Goal: Task Accomplishment & Management: Manage account settings

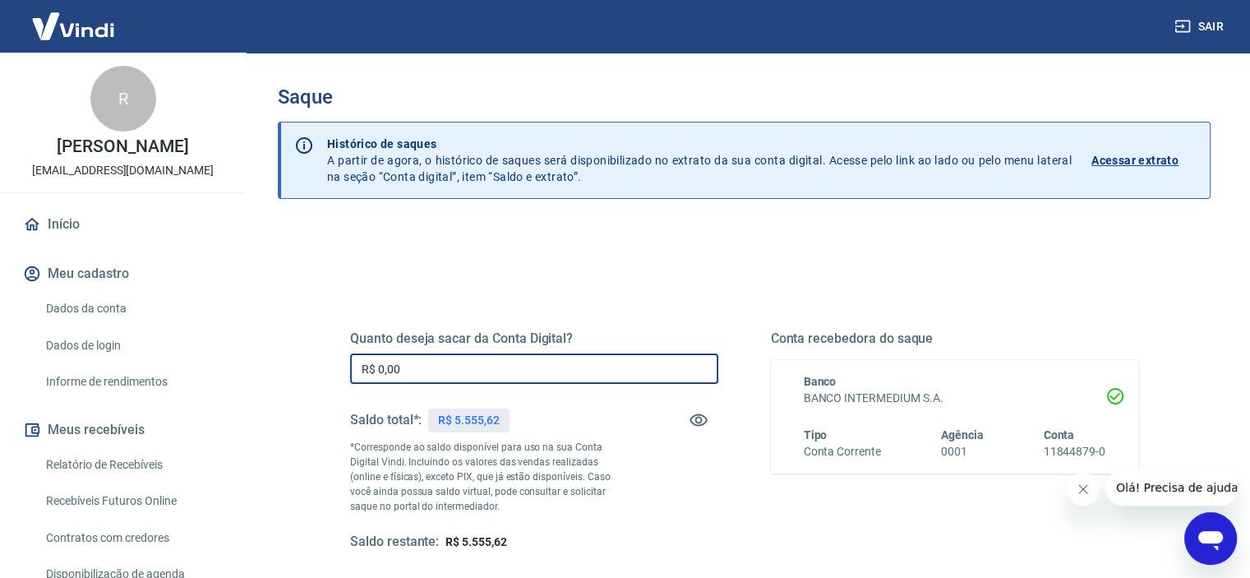
drag, startPoint x: 445, startPoint y: 375, endPoint x: 306, endPoint y: 375, distance: 138.9
click at [309, 376] on div "Quanto deseja sacar da Conta Digital? R$ 0,00 ​ Saldo total*: R$ 5.555,62 *Corr…" at bounding box center [744, 518] width 933 height 587
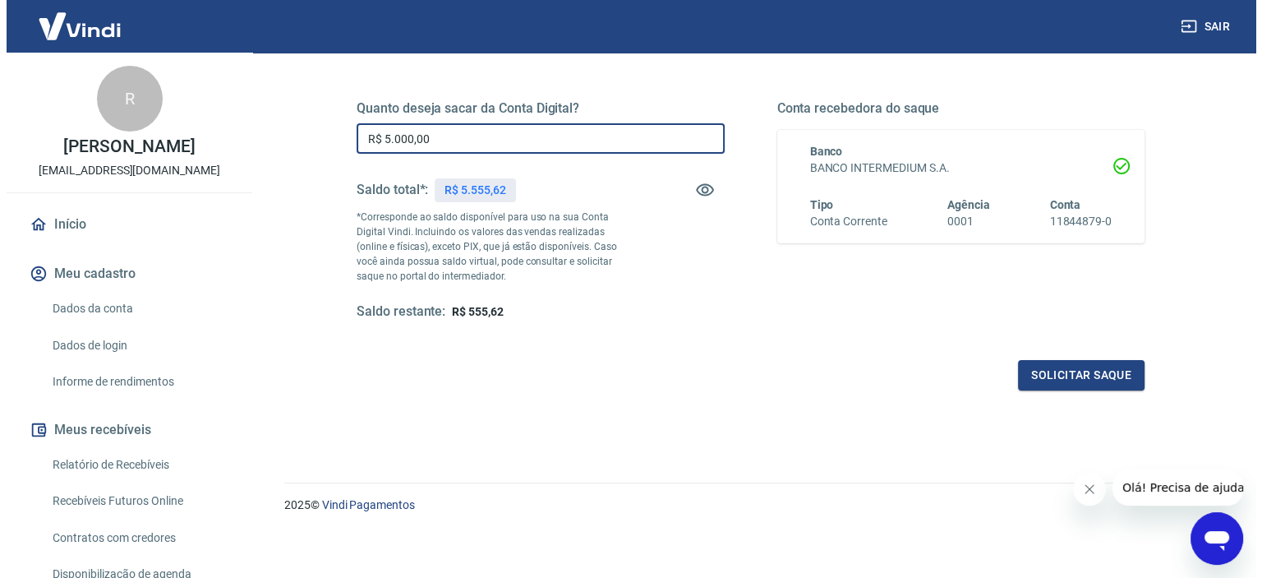
scroll to position [233, 0]
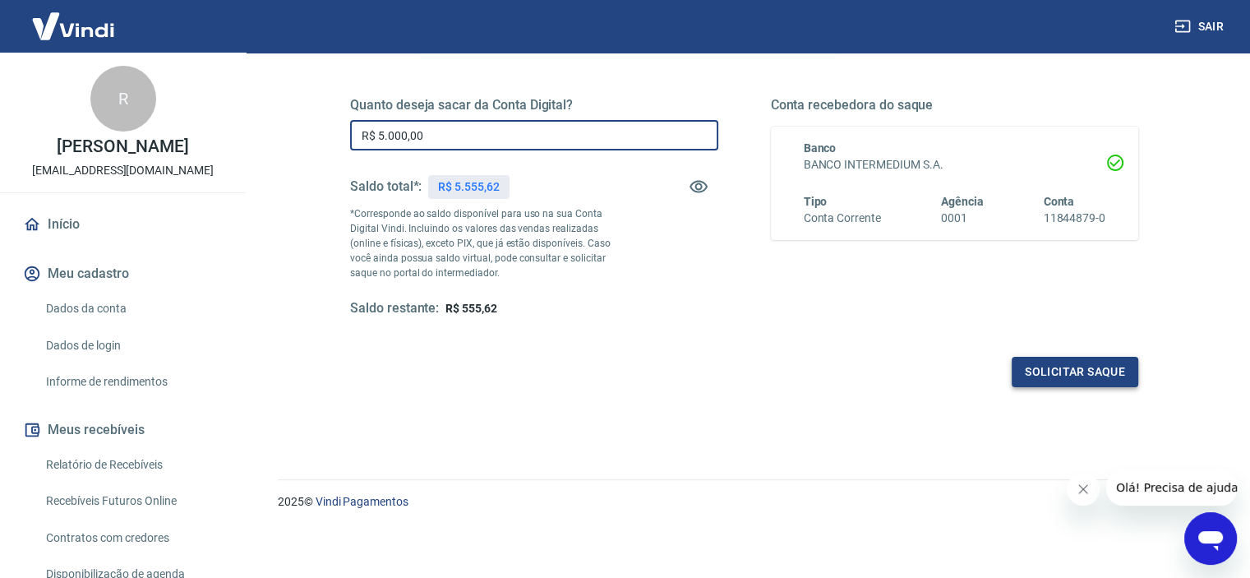
type input "R$ 5.000,00"
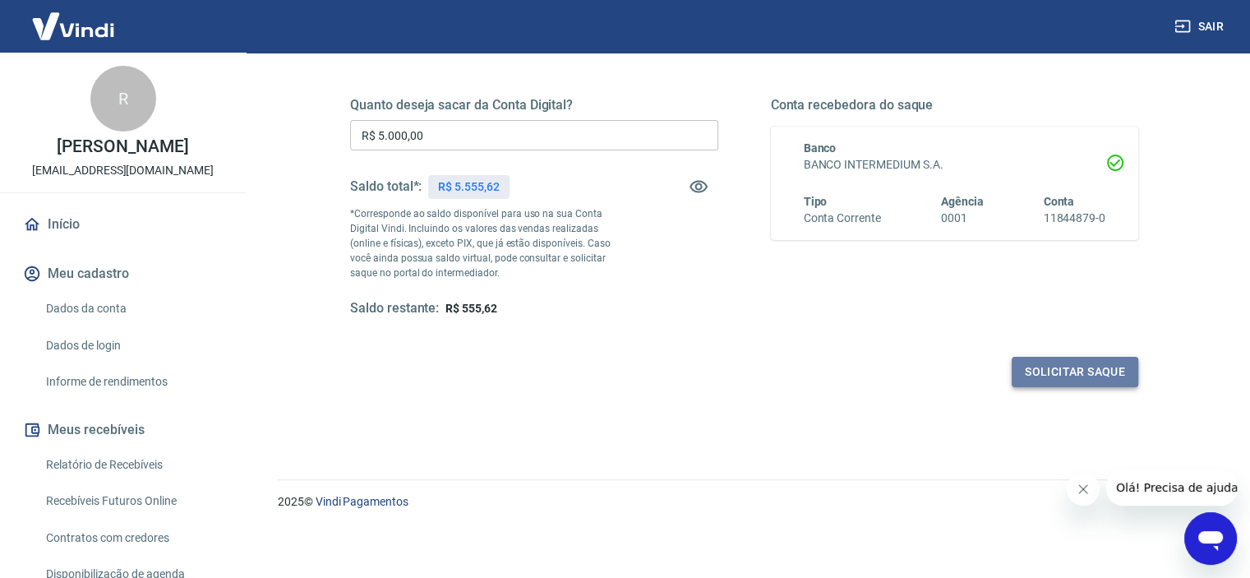
click at [1071, 372] on button "Solicitar saque" at bounding box center [1074, 372] width 127 height 30
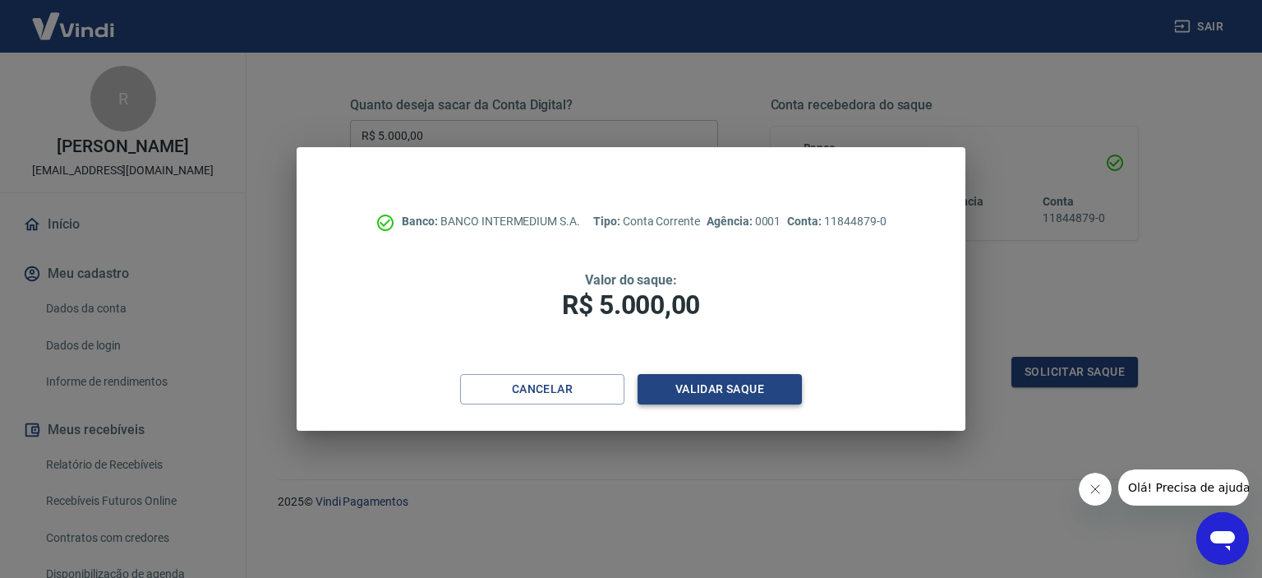
click at [700, 387] on button "Validar saque" at bounding box center [720, 389] width 164 height 30
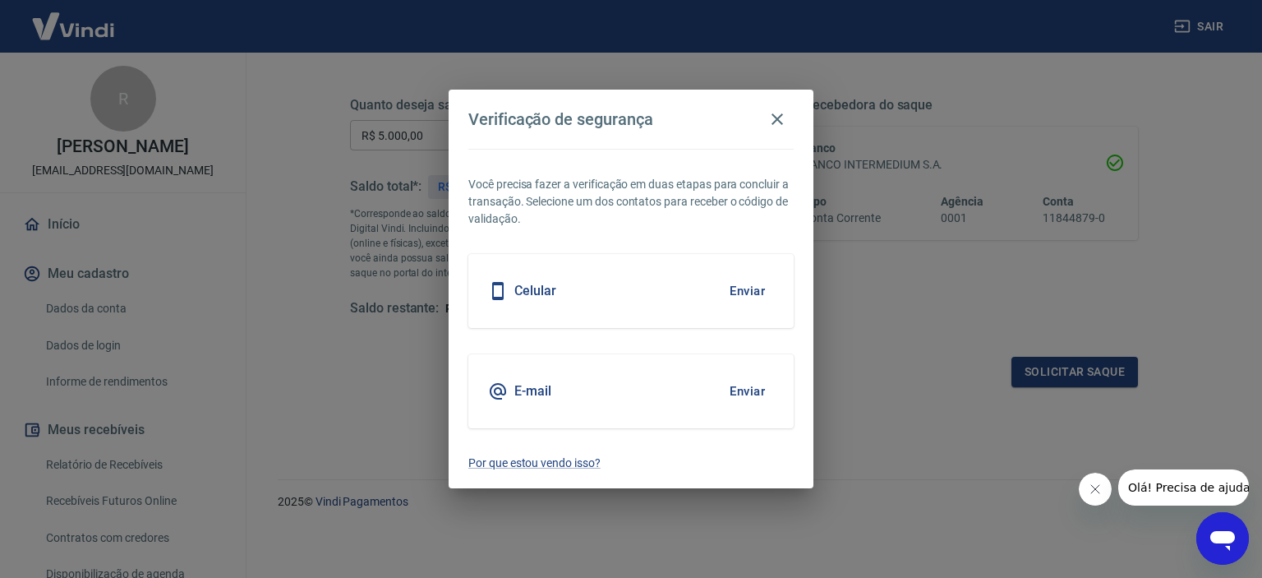
click at [651, 290] on div "Celular Enviar" at bounding box center [630, 291] width 325 height 74
click at [741, 289] on button "Enviar" at bounding box center [747, 291] width 53 height 35
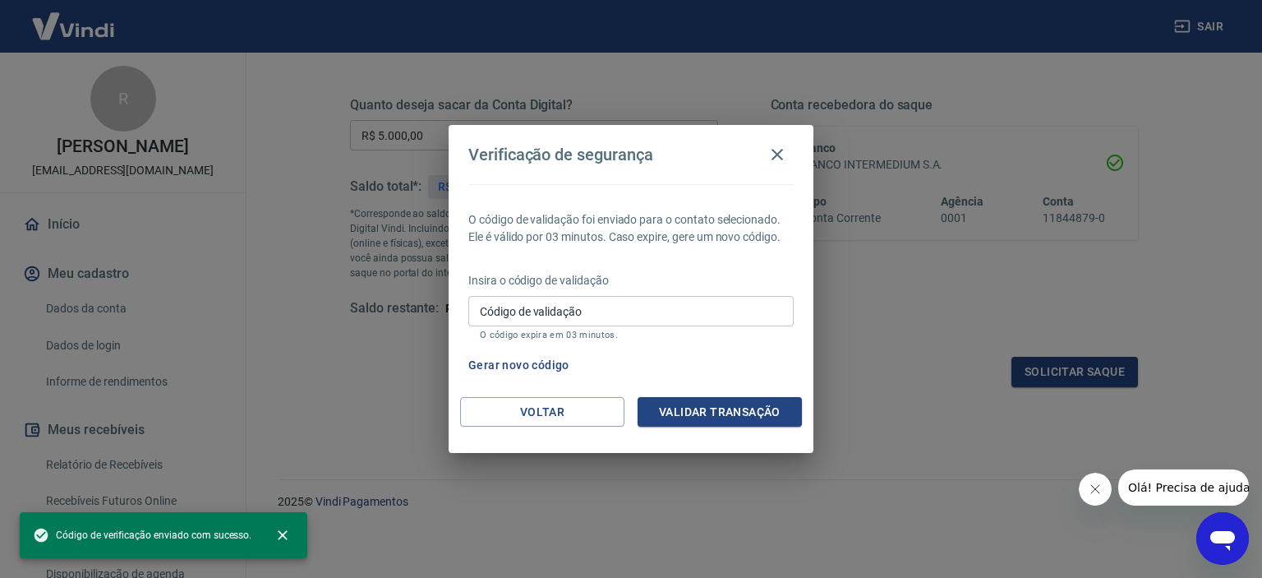
click at [631, 313] on input "Código de validação" at bounding box center [630, 311] width 325 height 30
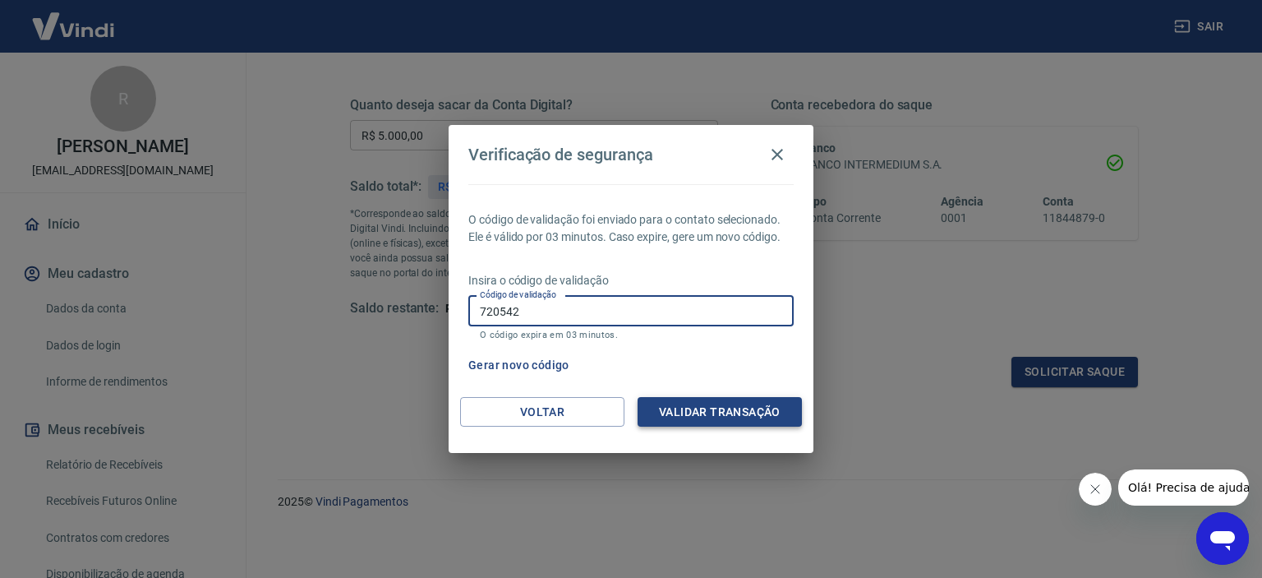
type input "720542"
click at [674, 411] on button "Validar transação" at bounding box center [720, 412] width 164 height 30
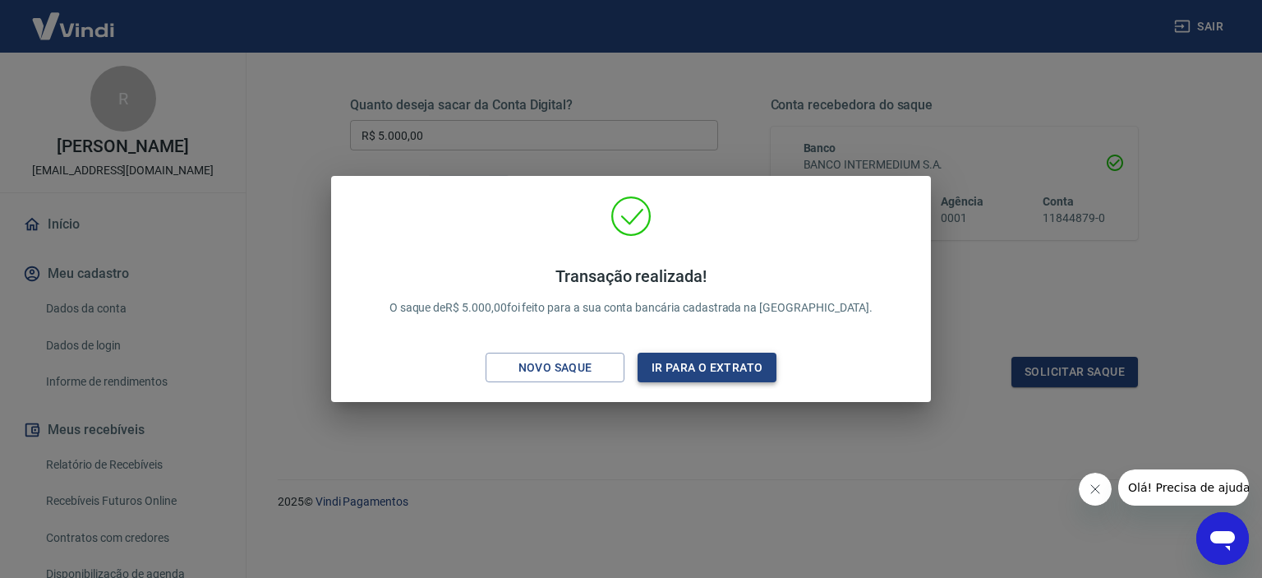
click at [707, 365] on button "Ir para o extrato" at bounding box center [707, 367] width 139 height 30
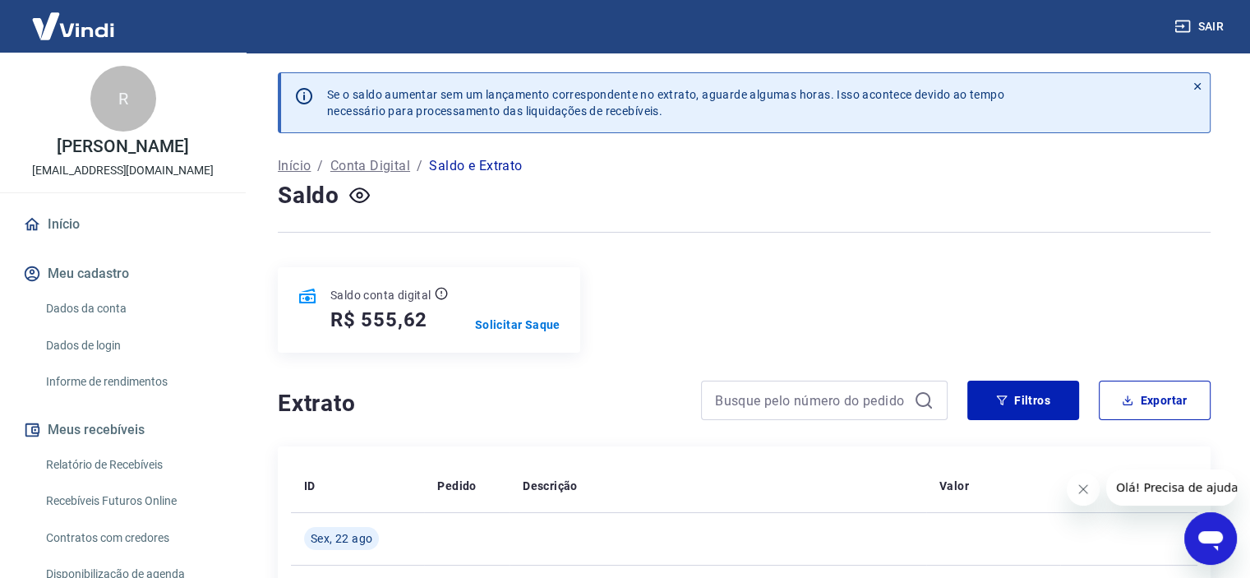
click at [84, 27] on img at bounding box center [73, 26] width 107 height 50
